Goal: Communication & Community: Answer question/provide support

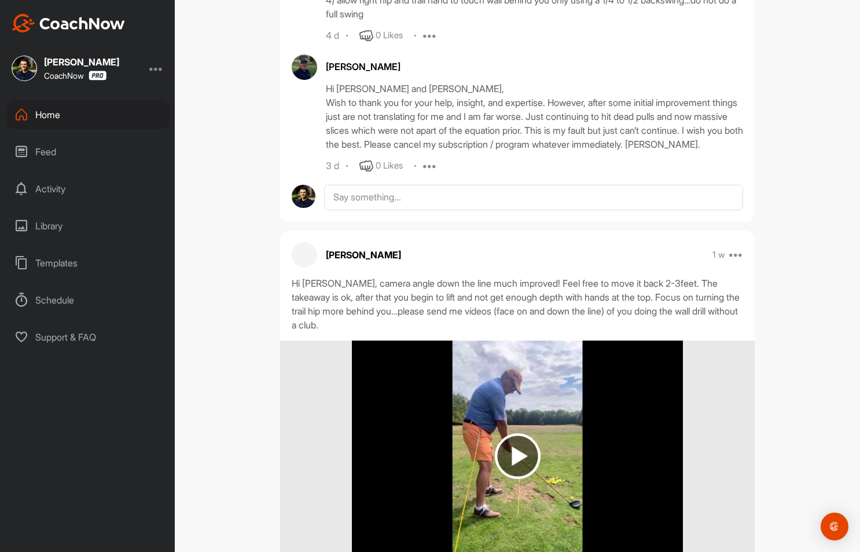
scroll to position [2154, 0]
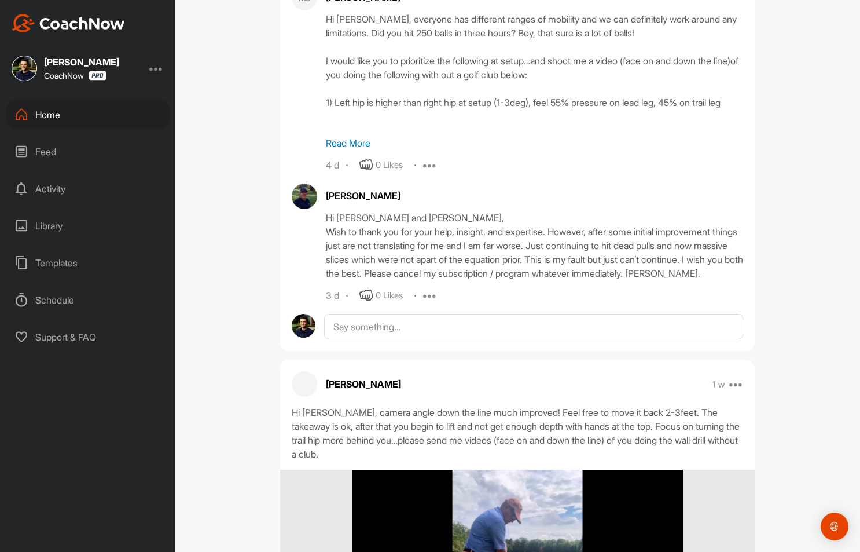
scroll to position [803, 0]
click at [390, 340] on textarea at bounding box center [533, 326] width 419 height 25
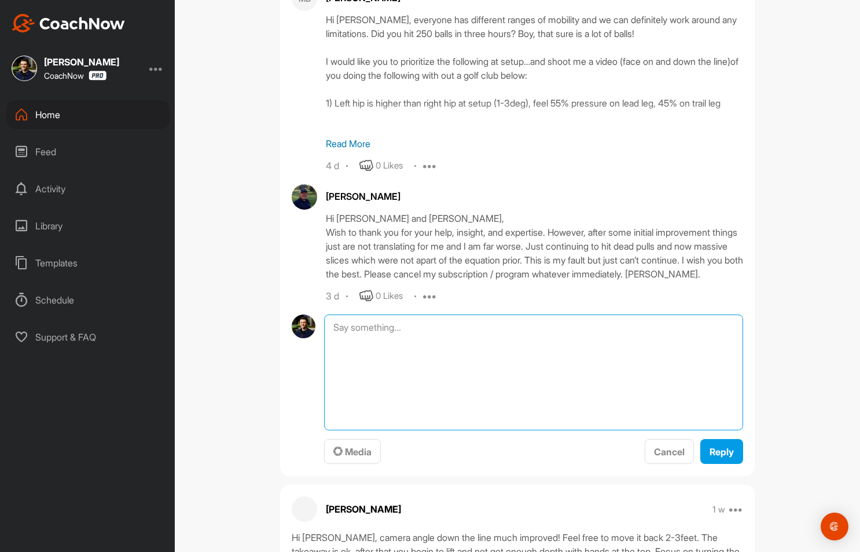
paste textarea "Totally hear you Mark and I get how frustrating this can be. This is actually a…"
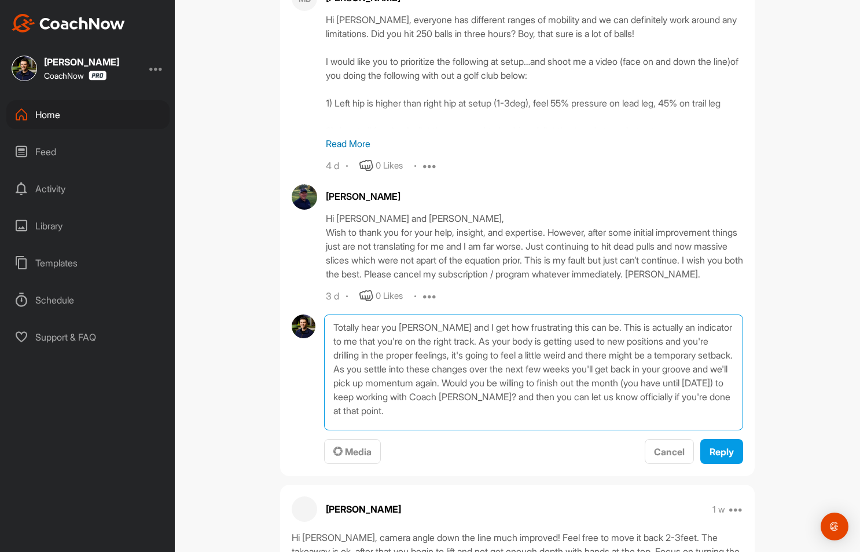
click at [329, 342] on textarea "Totally hear you Mark and I get how frustrating this can be. This is actually a…" at bounding box center [533, 372] width 419 height 116
click at [581, 343] on textarea "Totally hear you Mark and I get how frustrating this can be. This is actually a…" at bounding box center [533, 372] width 419 height 116
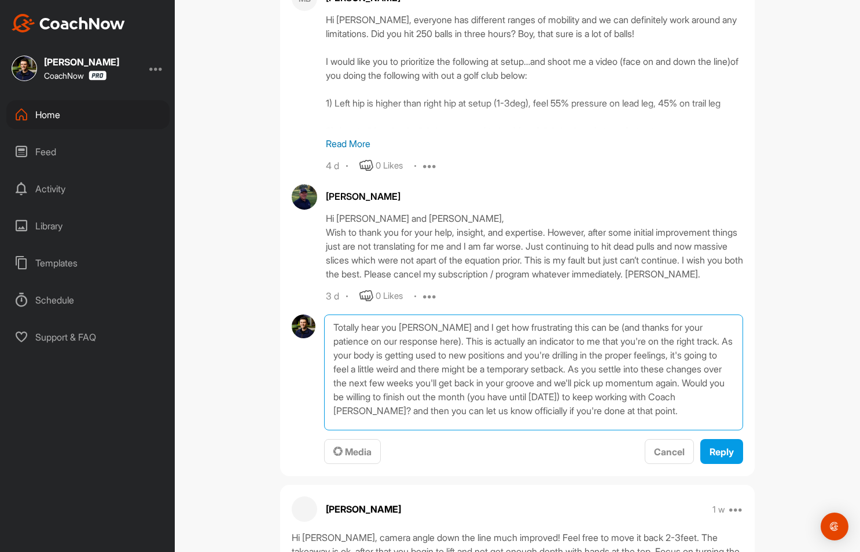
click at [608, 398] on textarea "Totally hear you Mark and I get how frustrating this can be (and thanks for you…" at bounding box center [533, 372] width 419 height 116
click at [601, 413] on textarea "Totally hear you Mark and I get how frustrating this can be (and thanks for you…" at bounding box center [533, 372] width 419 height 116
click at [592, 413] on textarea "Totally hear you Mark and I get how frustrating this can be (and thanks for you…" at bounding box center [533, 372] width 419 height 116
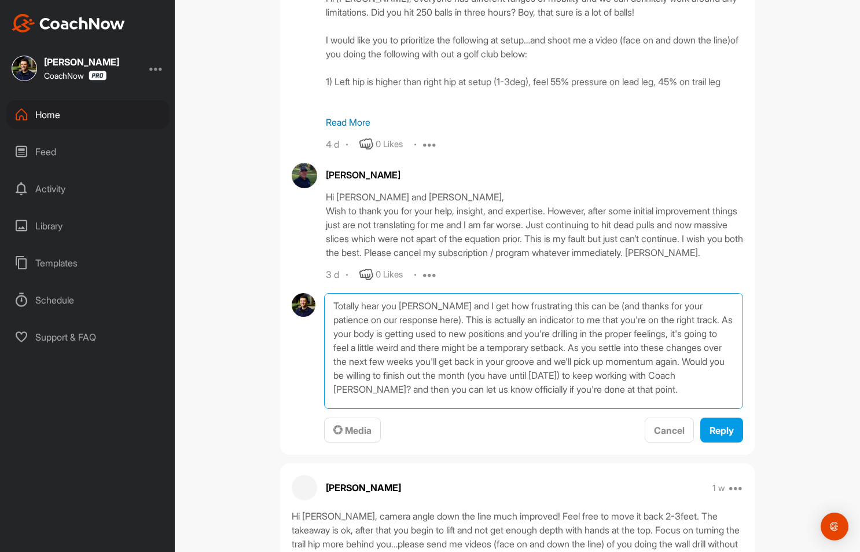
type textarea "Totally hear you Mark and I get how frustrating this can be (and thanks for you…"
click at [398, 364] on textarea "Totally hear you Mark and I get how frustrating this can be (and thanks for you…" at bounding box center [533, 351] width 419 height 116
click at [577, 362] on textarea "Totally hear you Mark and I get how frustrating this can be (and thanks for you…" at bounding box center [533, 351] width 419 height 116
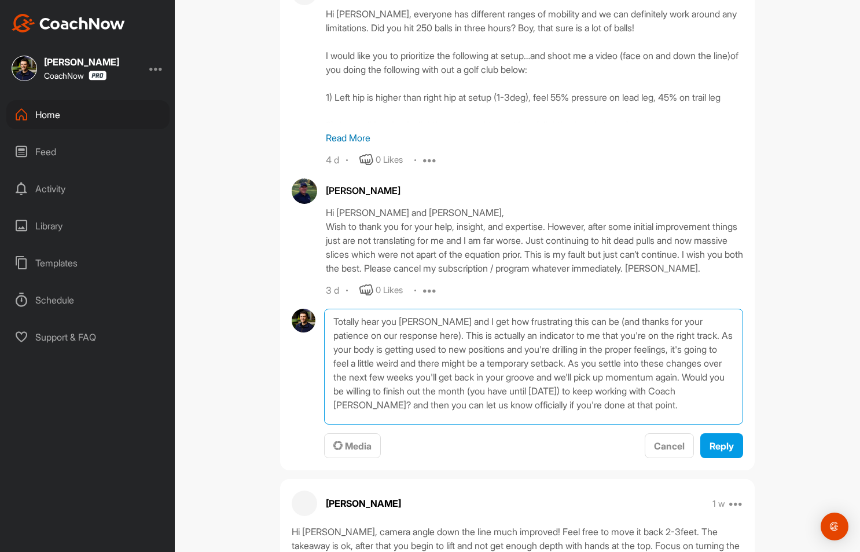
scroll to position [838, 0]
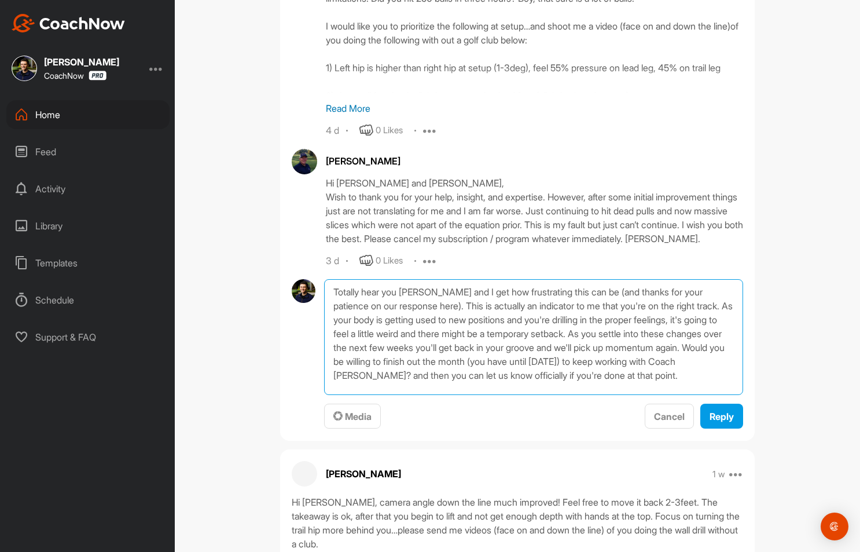
click at [711, 394] on textarea "Totally hear you Mark and I get how frustrating this can be (and thanks for you…" at bounding box center [533, 337] width 419 height 116
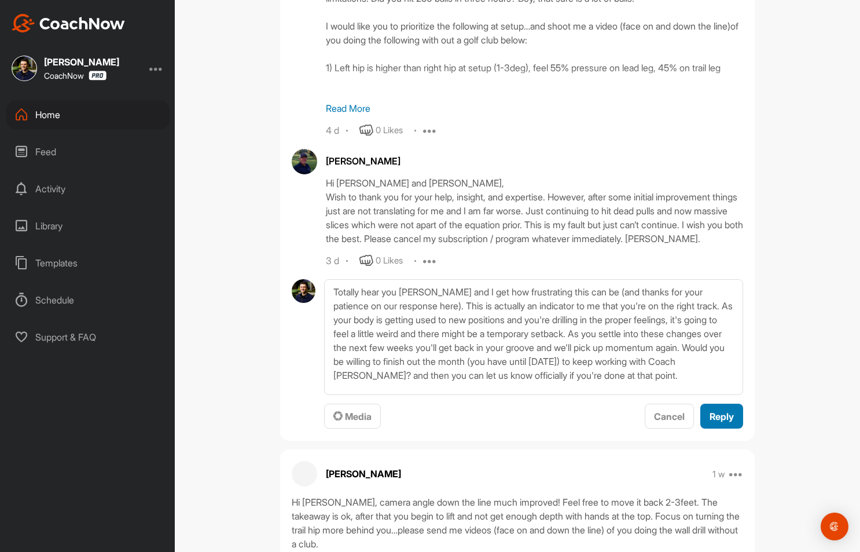
click at [714, 422] on span "Reply" at bounding box center [722, 416] width 24 height 12
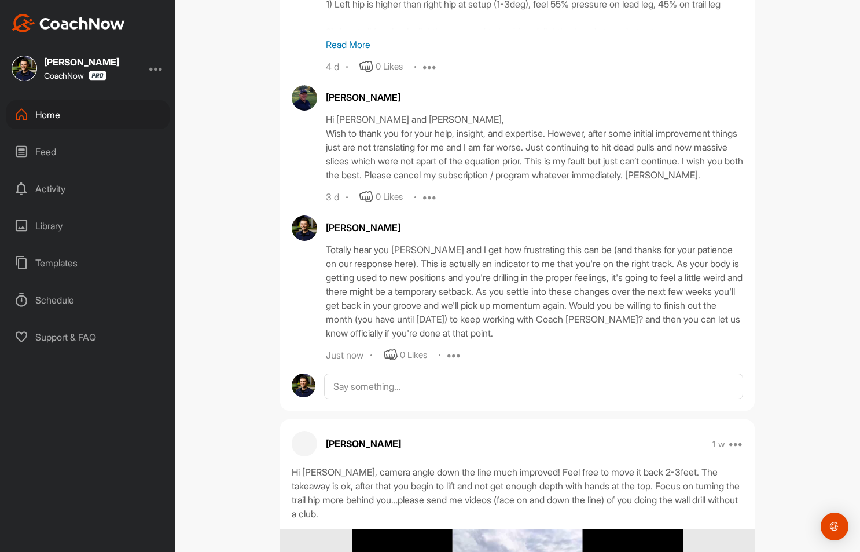
scroll to position [901, 0]
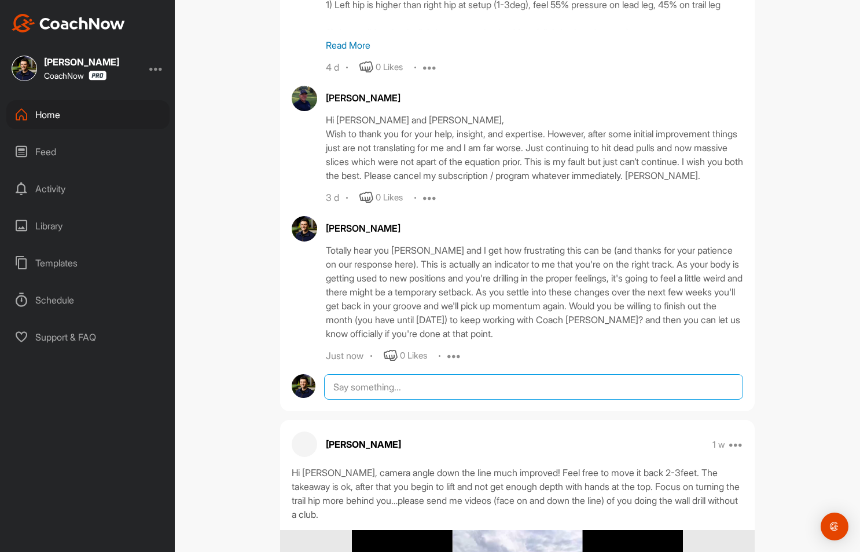
click at [473, 399] on textarea at bounding box center [533, 386] width 419 height 25
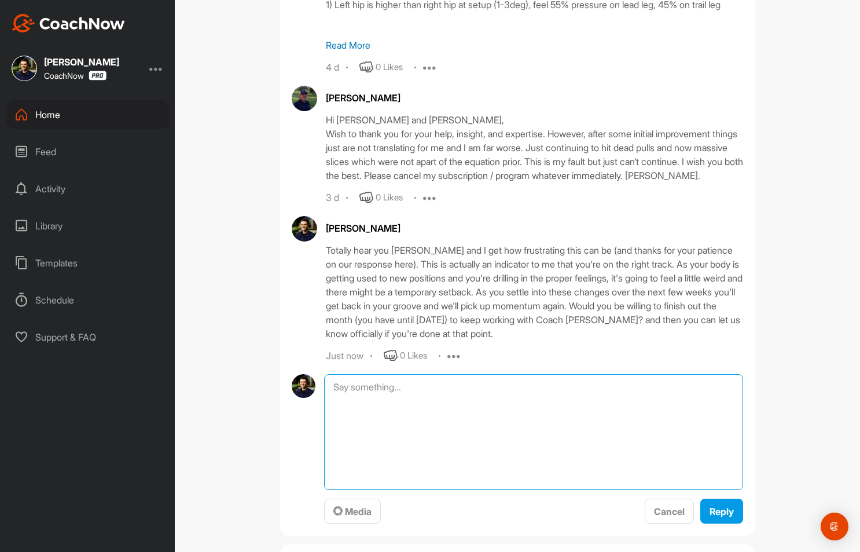
paste textarea "here's another one of our players and check this out"
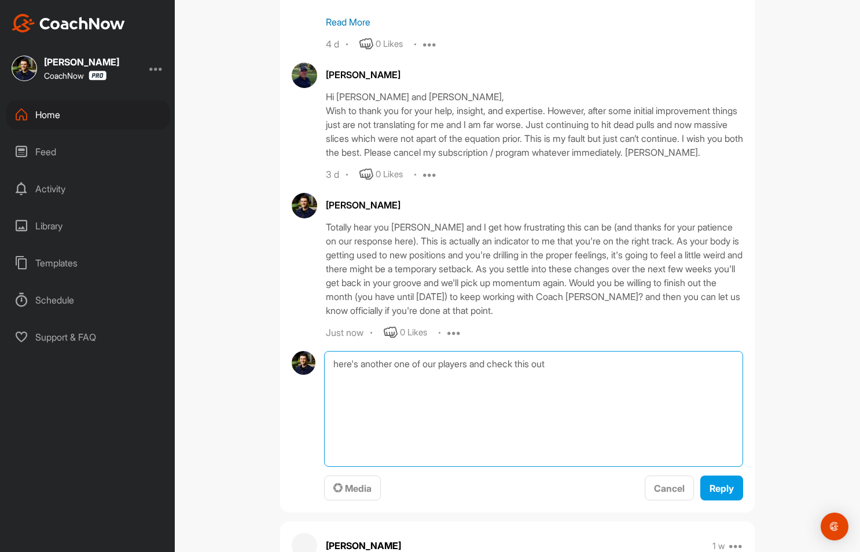
scroll to position [936, 0]
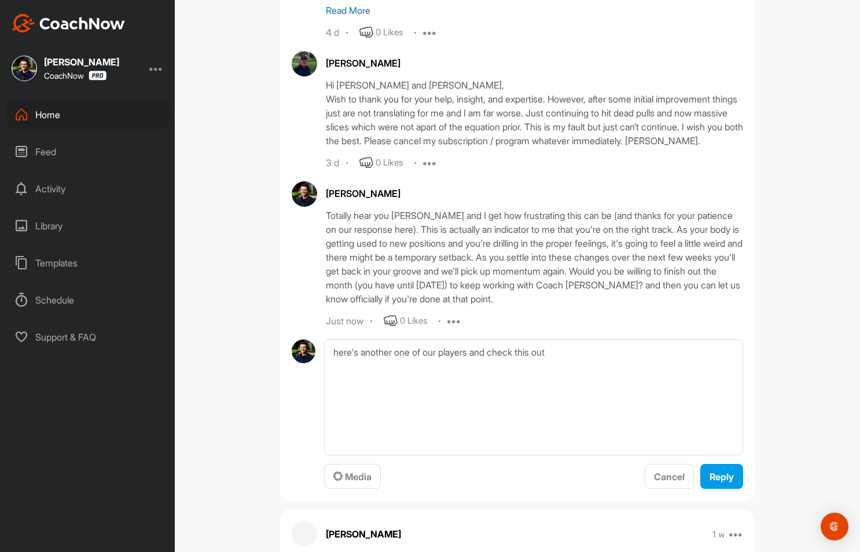
click at [354, 482] on span "Media" at bounding box center [352, 477] width 38 height 12
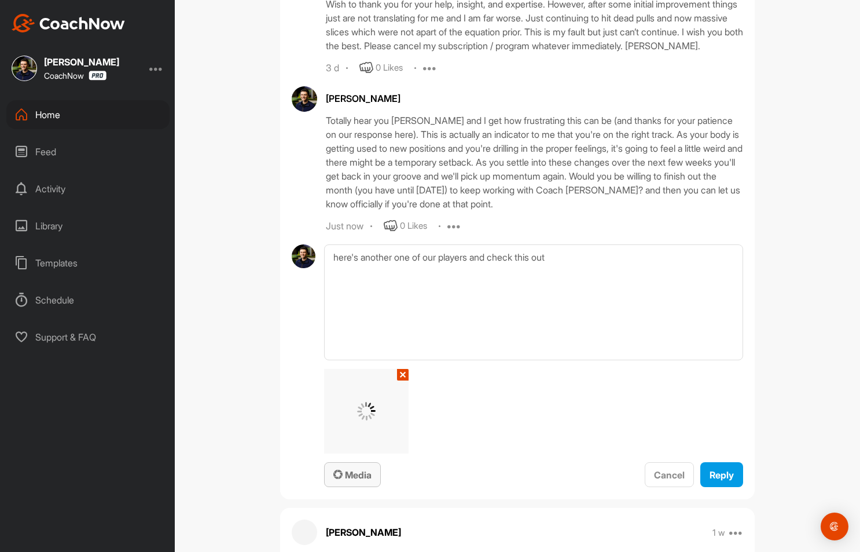
scroll to position [1047, 0]
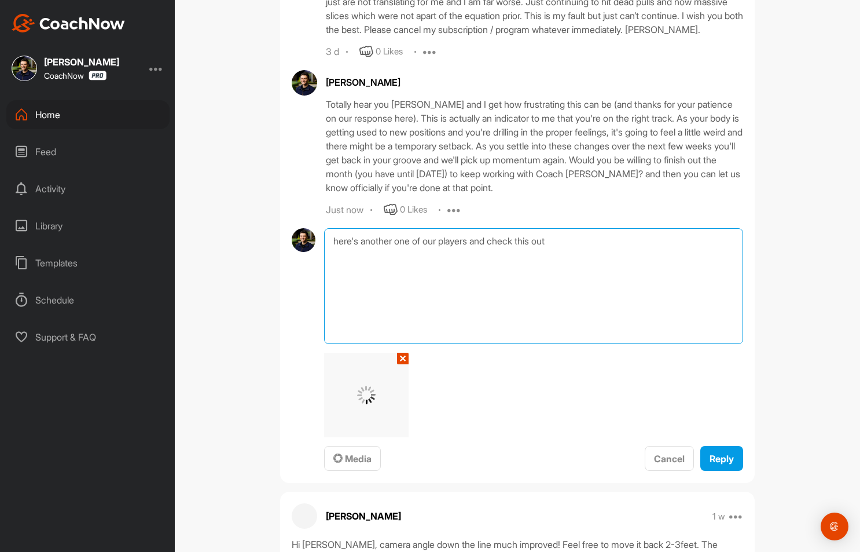
click at [580, 278] on textarea "here's another one of our players and check this out" at bounding box center [533, 286] width 419 height 116
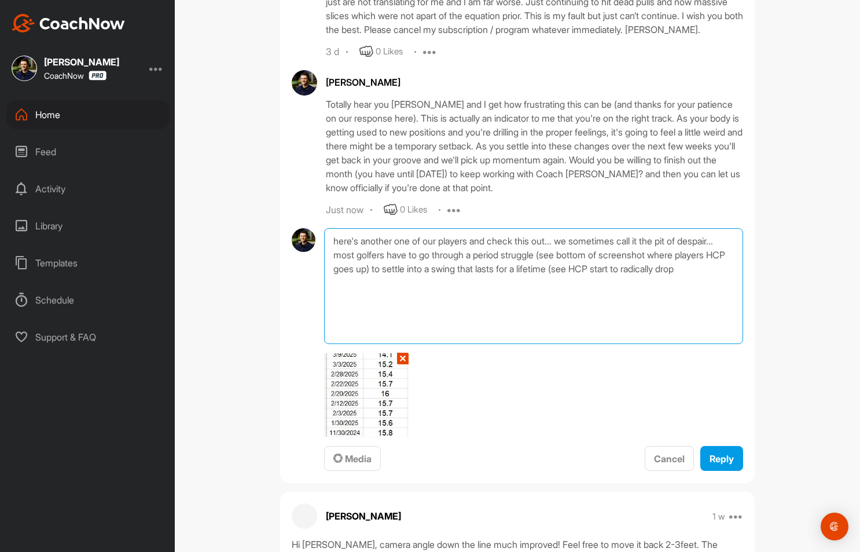
drag, startPoint x: 573, startPoint y: 298, endPoint x: 688, endPoint y: 286, distance: 115.2
click at [688, 286] on textarea "here's another one of our players and check this out... we sometimes call it th…" at bounding box center [533, 286] width 419 height 116
click at [552, 269] on textarea "here's another one of our players and check this out... we sometimes call it th…" at bounding box center [533, 286] width 419 height 116
drag, startPoint x: 421, startPoint y: 284, endPoint x: 563, endPoint y: 301, distance: 142.3
click at [563, 301] on textarea "here's another one of our players and check this out... we sometimes call it th…" at bounding box center [533, 286] width 419 height 116
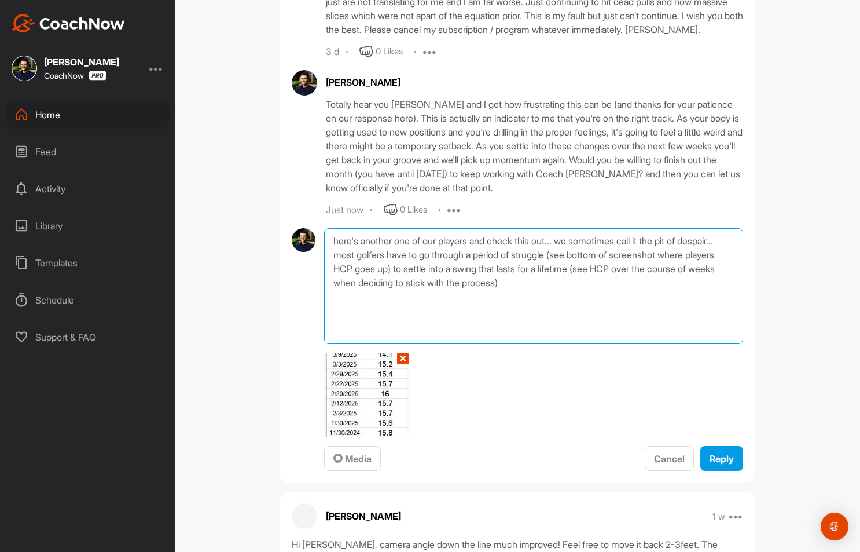
click at [563, 301] on textarea "here's another one of our players and check this out... we sometimes call it th…" at bounding box center [533, 286] width 419 height 116
drag, startPoint x: 600, startPoint y: 300, endPoint x: 497, endPoint y: 274, distance: 105.7
click at [497, 274] on textarea "here's another one of our players and check this out... we sometimes call it th…" at bounding box center [533, 286] width 419 height 116
click at [602, 300] on textarea "here's another one of our players and check this out... we sometimes call it th…" at bounding box center [533, 286] width 419 height 116
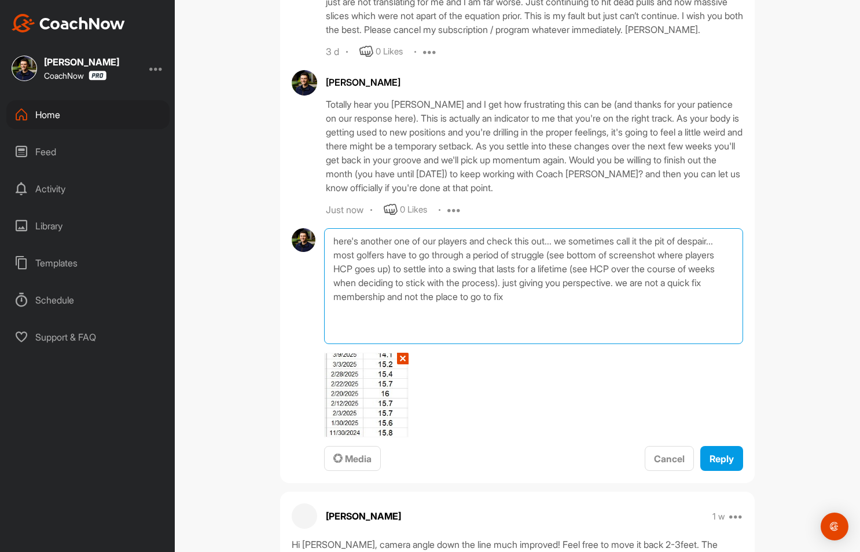
drag, startPoint x: 602, startPoint y: 311, endPoint x: 486, endPoint y: 312, distance: 115.8
click at [486, 312] on textarea "here's another one of our players and check this out... we sometimes call it th…" at bounding box center [533, 286] width 419 height 116
drag, startPoint x: 604, startPoint y: 310, endPoint x: 467, endPoint y: 310, distance: 137.2
click at [467, 310] on textarea "here's another one of our players and check this out... we sometimes call it th…" at bounding box center [533, 286] width 419 height 116
click at [462, 311] on textarea "here's another one of our players and check this out... we sometimes call it th…" at bounding box center [533, 286] width 419 height 116
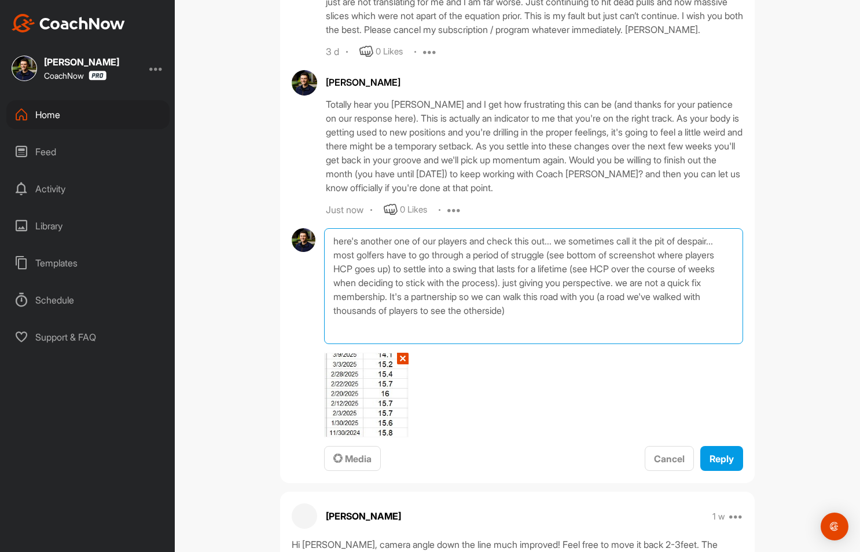
click at [624, 320] on textarea "here's another one of our players and check this out... we sometimes call it th…" at bounding box center [533, 286] width 419 height 116
type textarea "here's another one of our players and check this out... we sometimes call it th…"
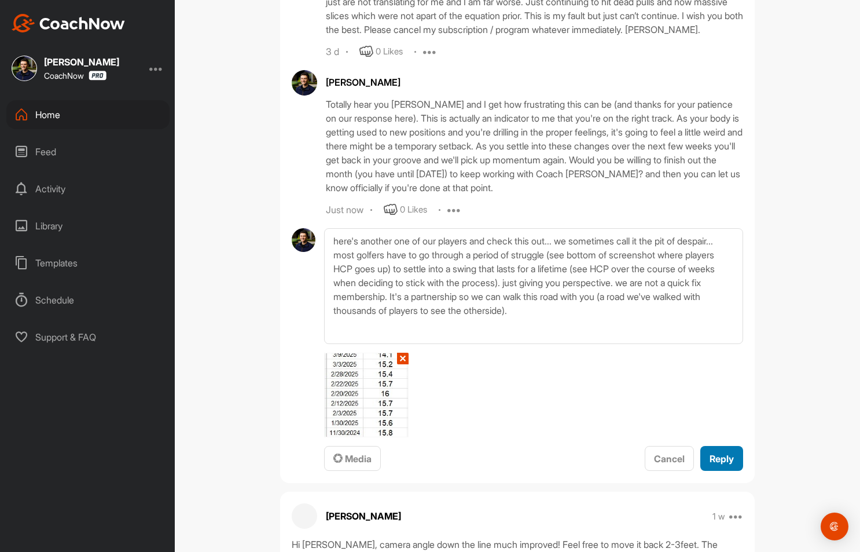
click at [718, 464] on span "Reply" at bounding box center [722, 459] width 24 height 12
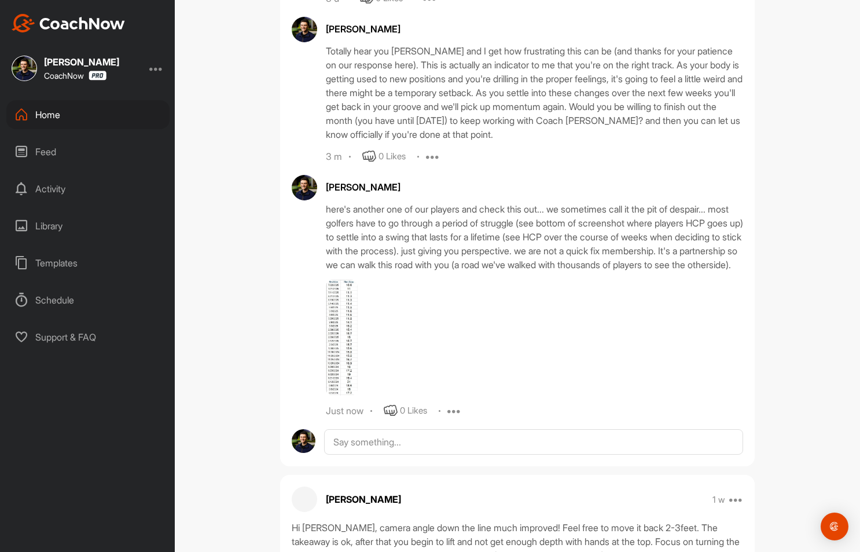
scroll to position [1106, 0]
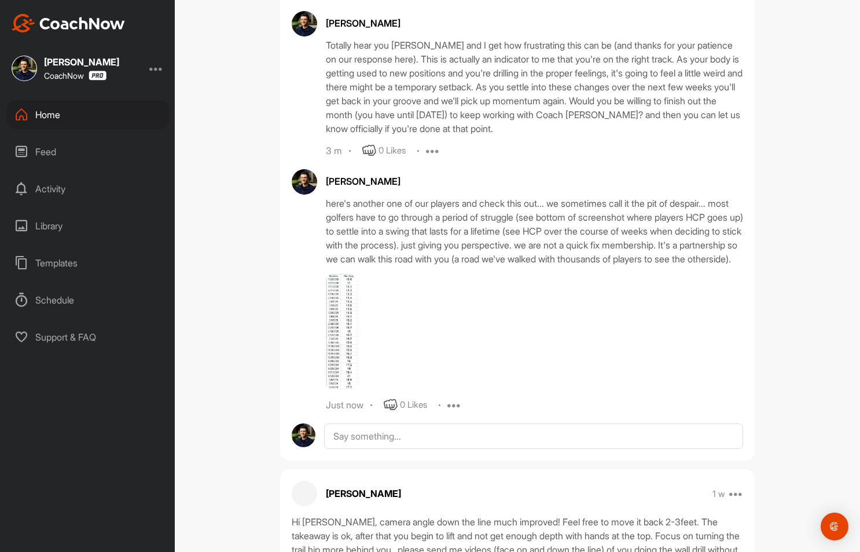
click at [336, 342] on img at bounding box center [342, 332] width 32 height 116
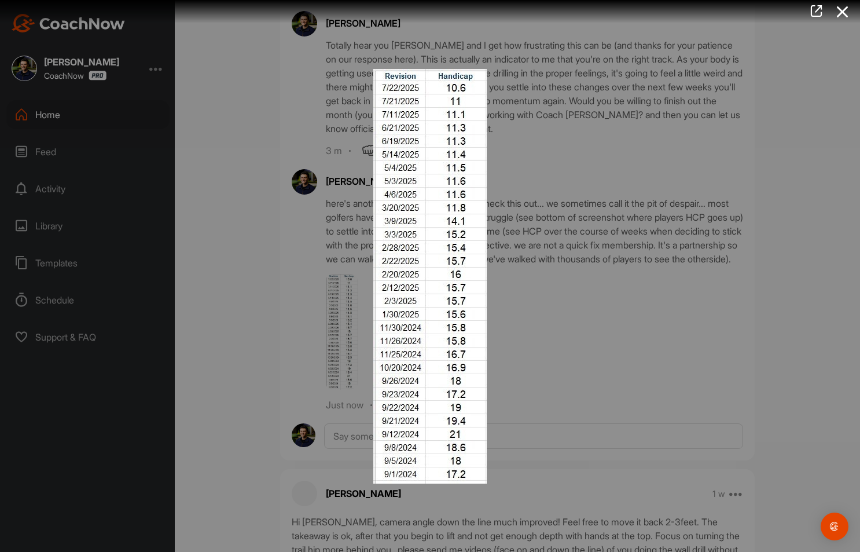
click at [655, 189] on div at bounding box center [430, 276] width 860 height 552
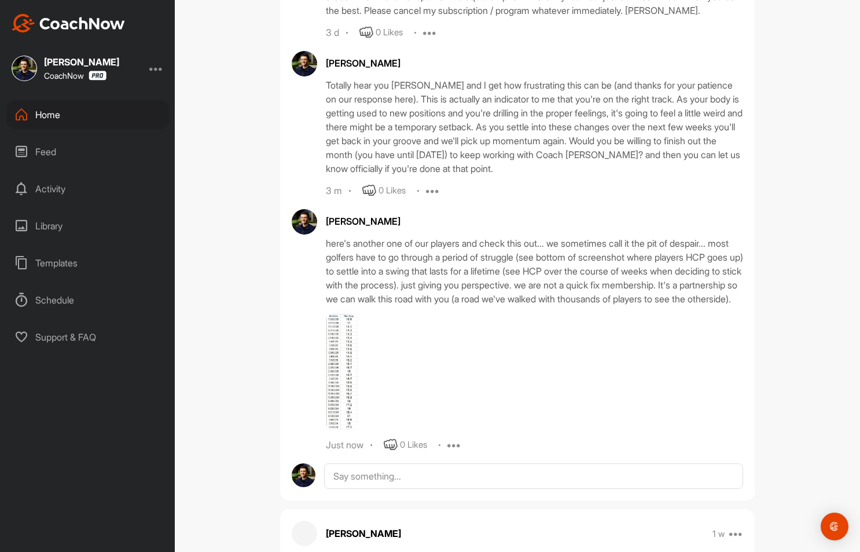
scroll to position [1084, 0]
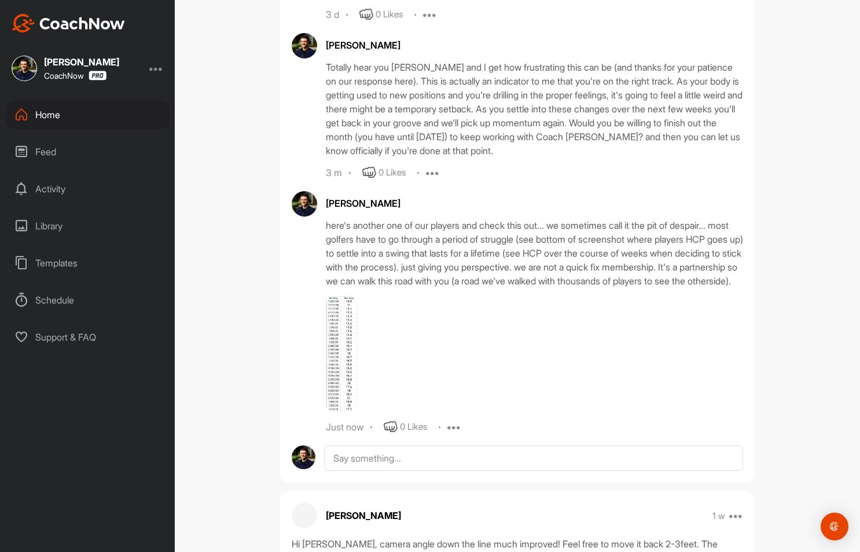
click at [335, 356] on img at bounding box center [342, 354] width 32 height 116
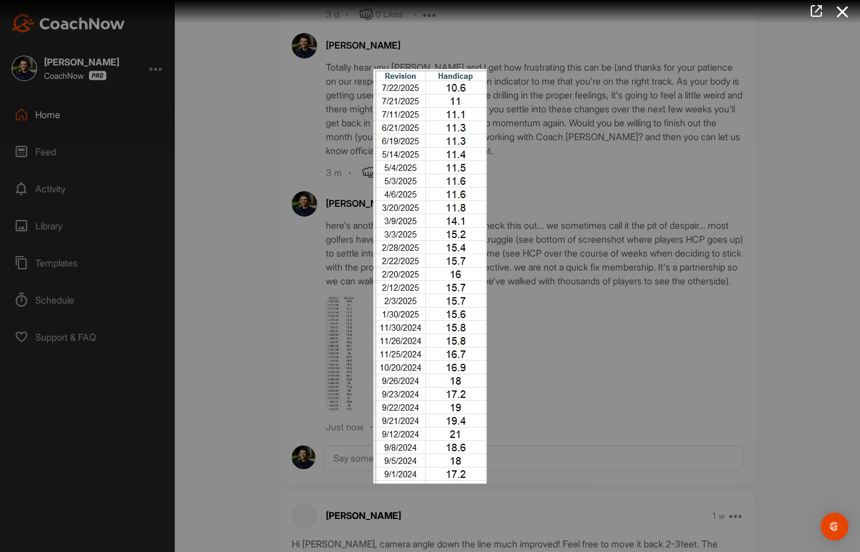
click at [527, 214] on div at bounding box center [430, 276] width 860 height 552
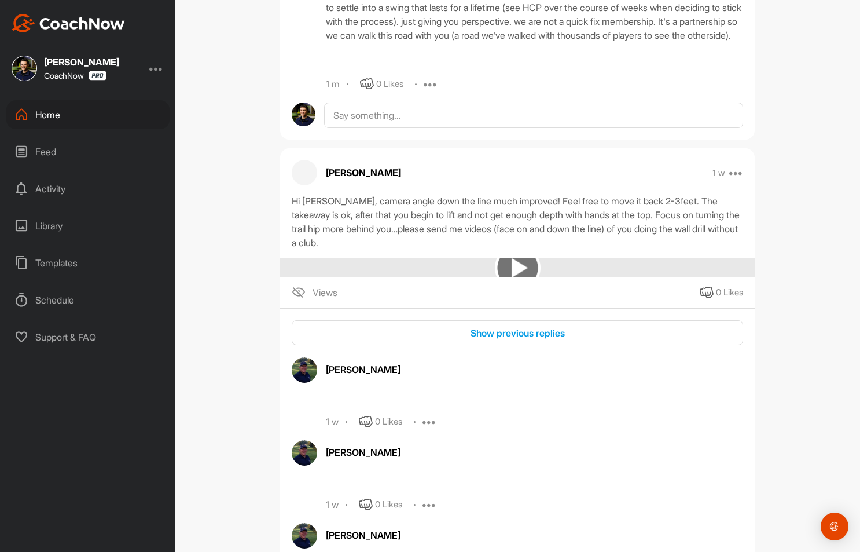
scroll to position [825, 0]
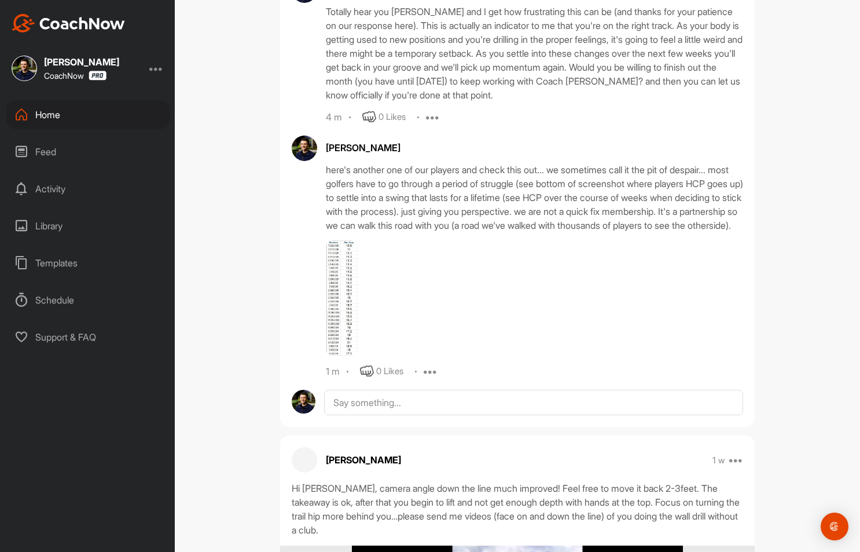
click at [338, 305] on img at bounding box center [342, 298] width 32 height 116
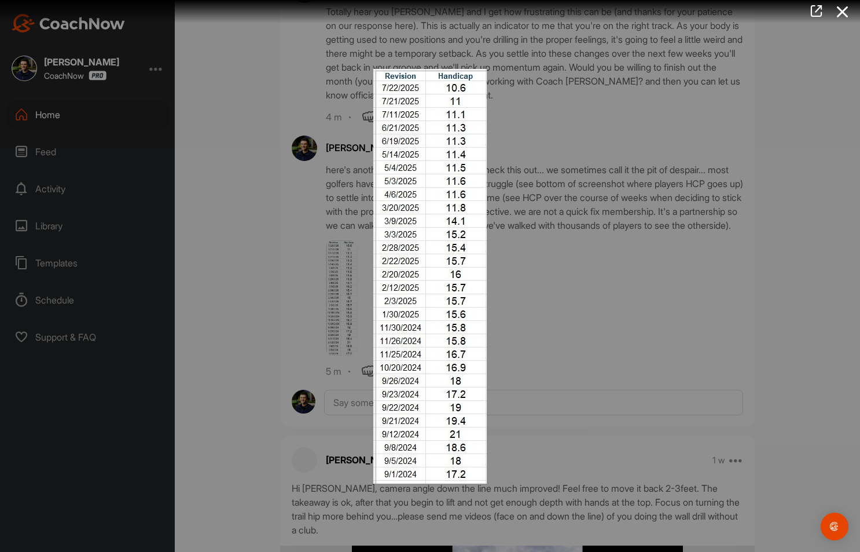
click at [593, 218] on div at bounding box center [430, 276] width 860 height 552
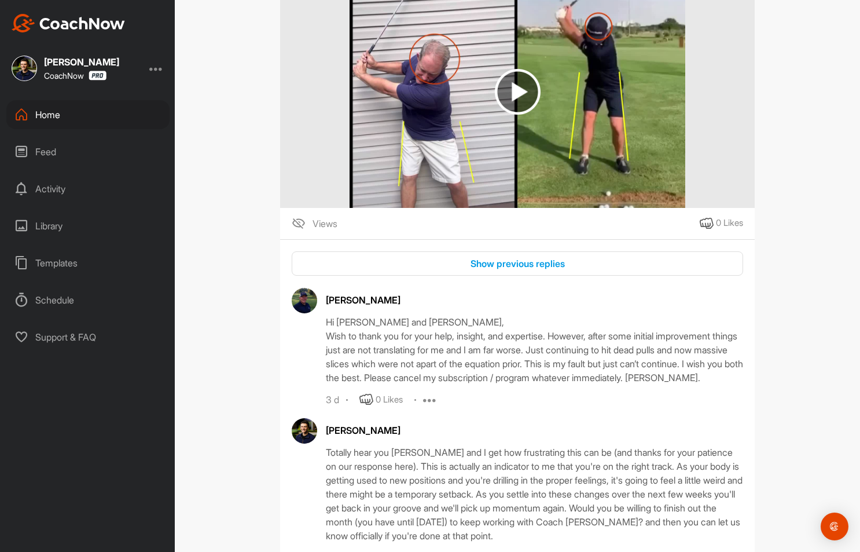
scroll to position [612, 0]
